Goal: Check status: Check status

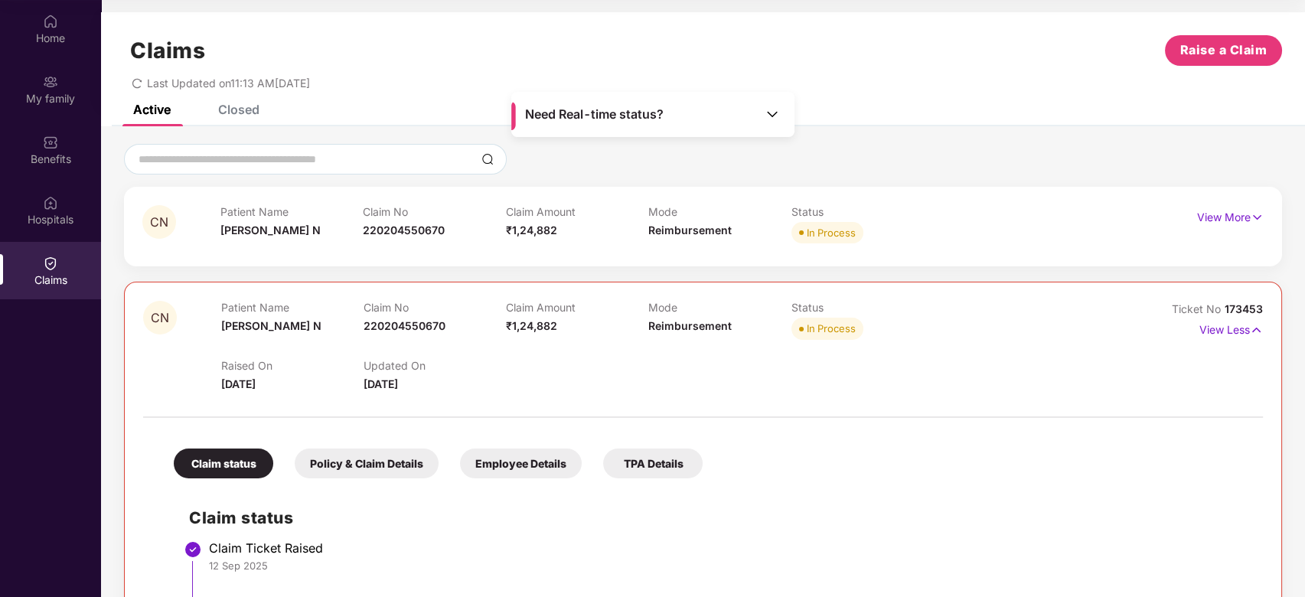
scroll to position [357, 0]
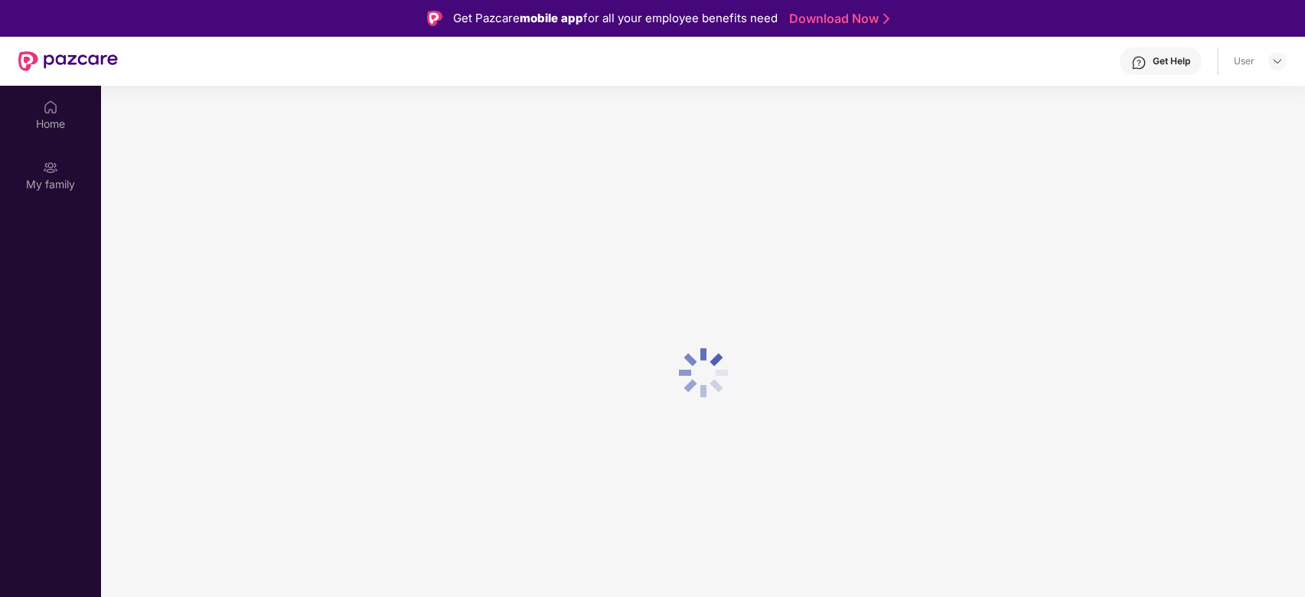
scroll to position [86, 0]
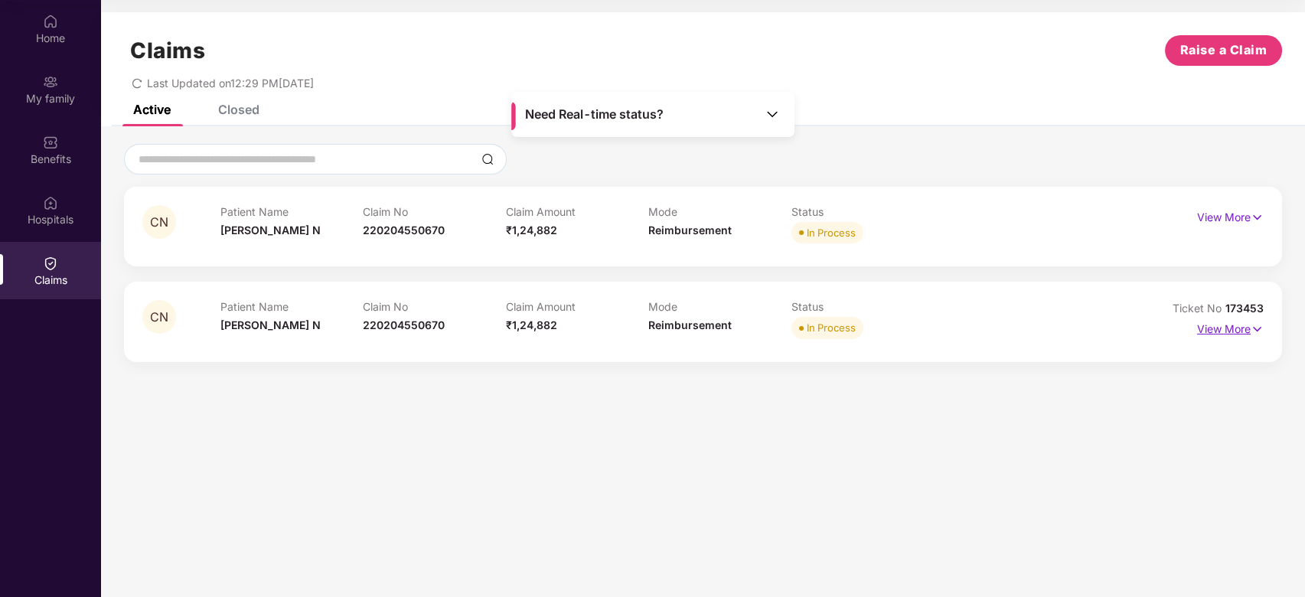
click at [1232, 331] on p "View More" at bounding box center [1230, 327] width 67 height 21
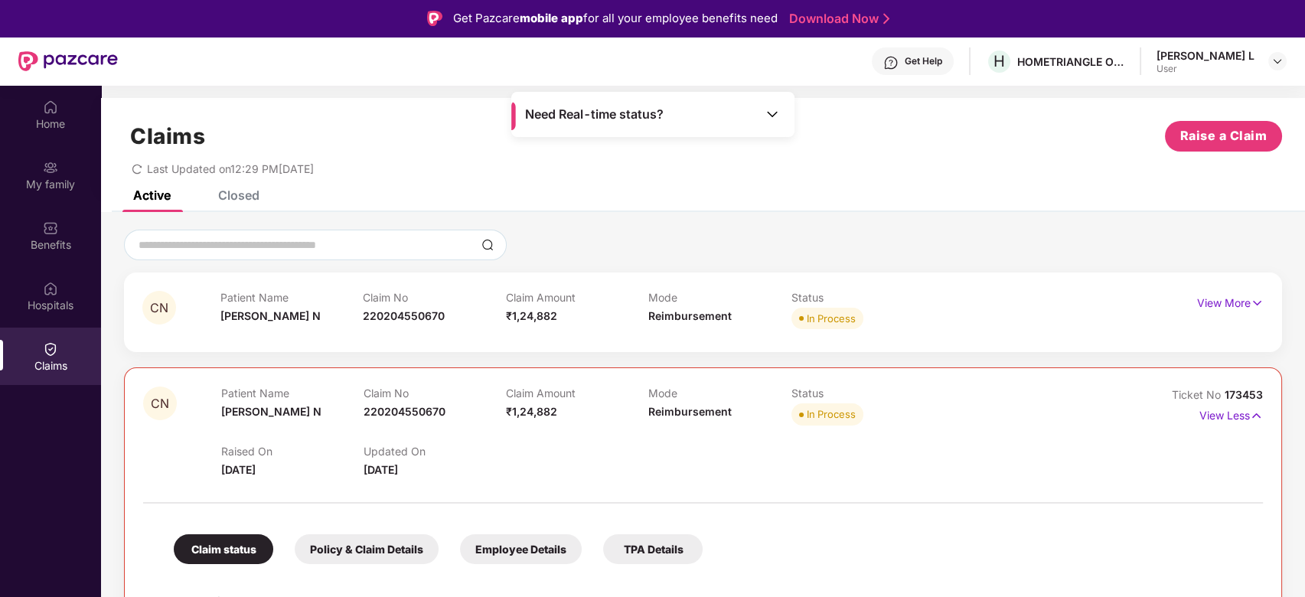
scroll to position [357, 0]
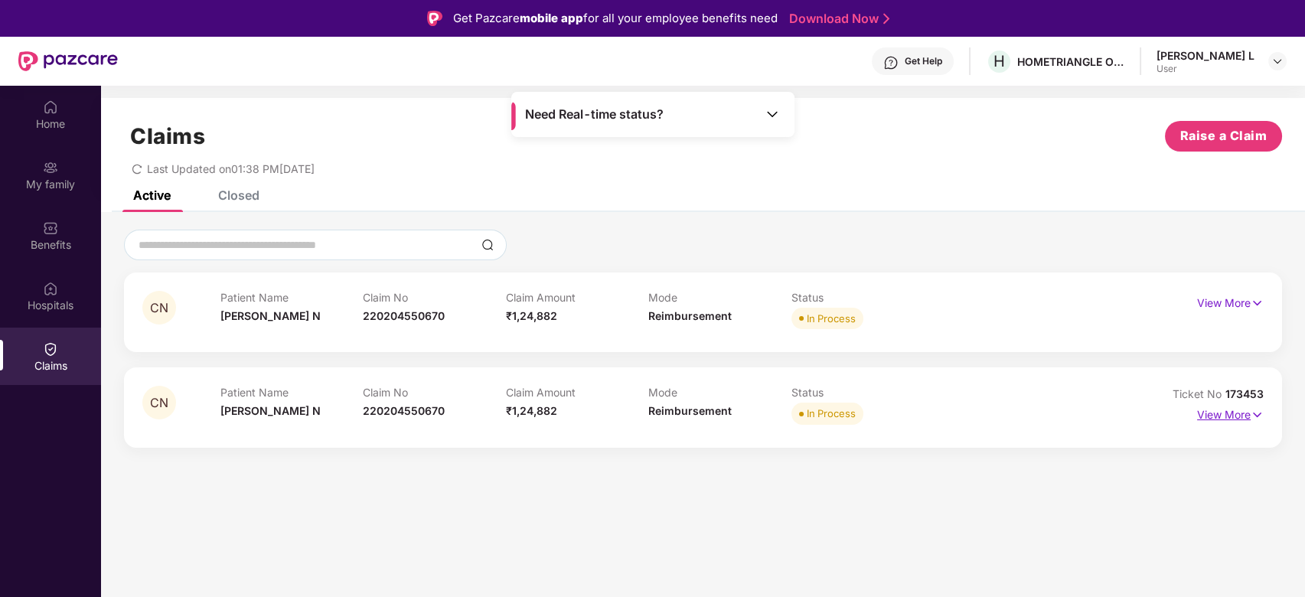
click at [1222, 414] on p "View More" at bounding box center [1230, 413] width 67 height 21
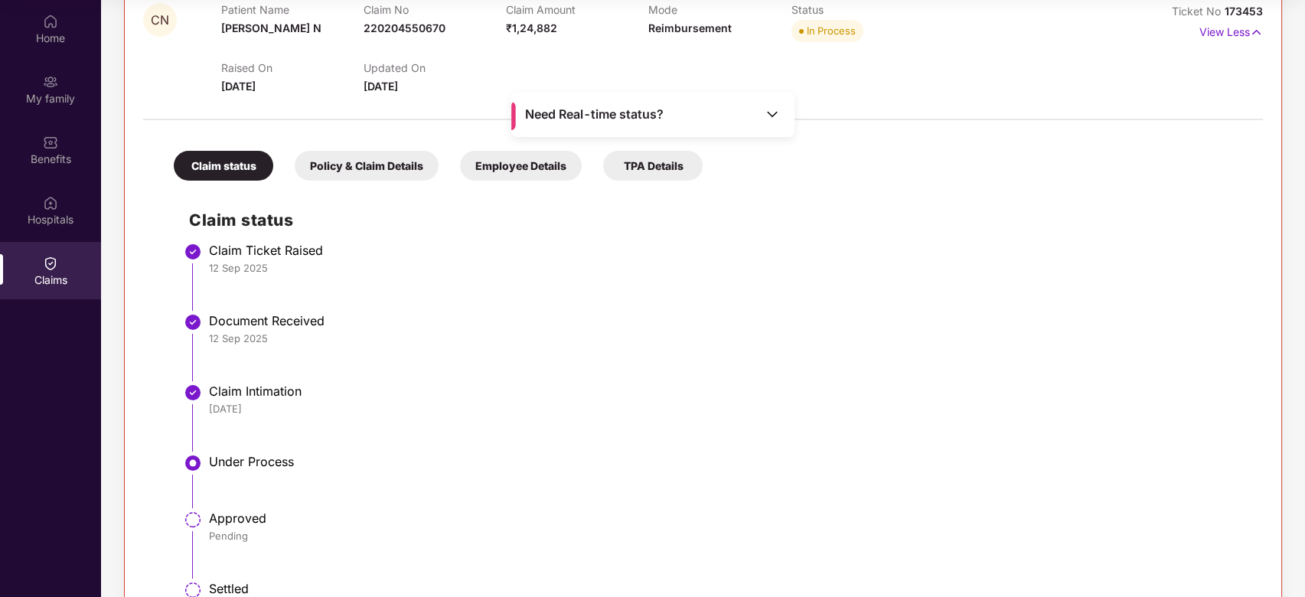
scroll to position [255, 0]
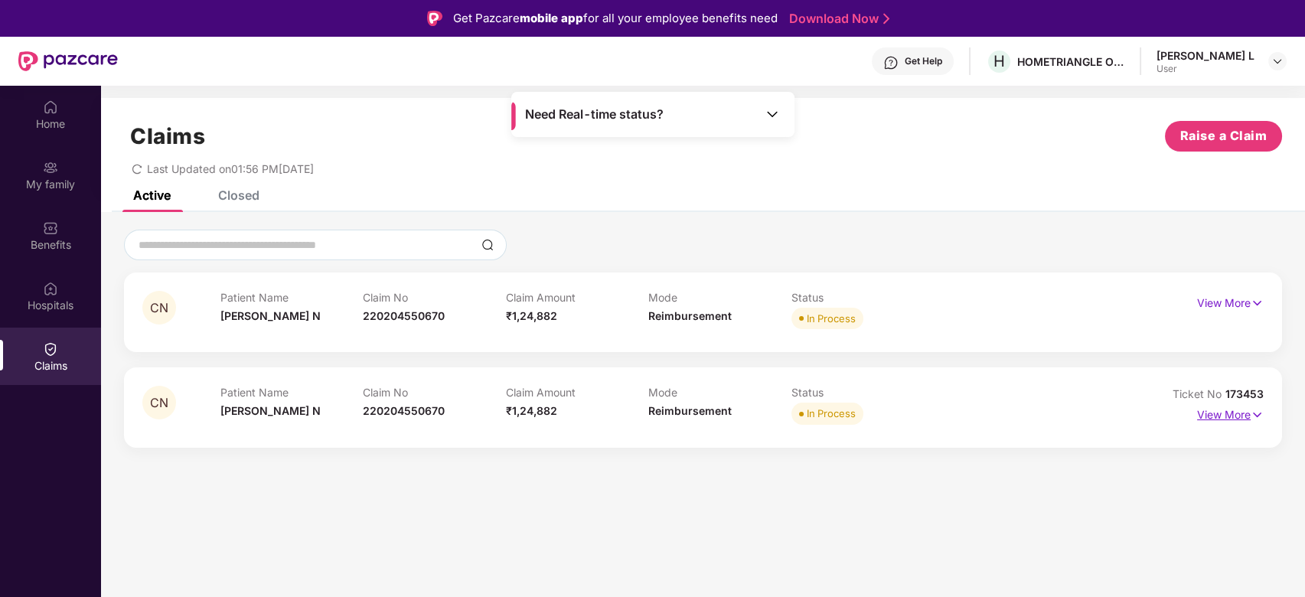
click at [1211, 416] on p "View More" at bounding box center [1230, 413] width 67 height 21
